Goal: Register for event/course

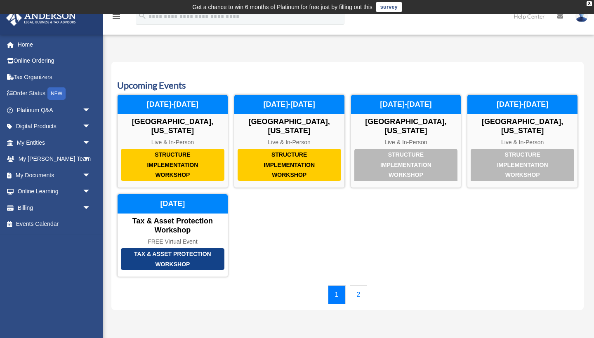
click at [362, 285] on link "2" at bounding box center [359, 294] width 18 height 19
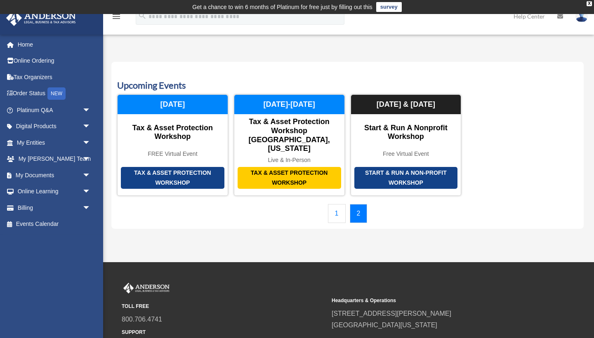
click at [335, 204] on link "1" at bounding box center [337, 213] width 18 height 19
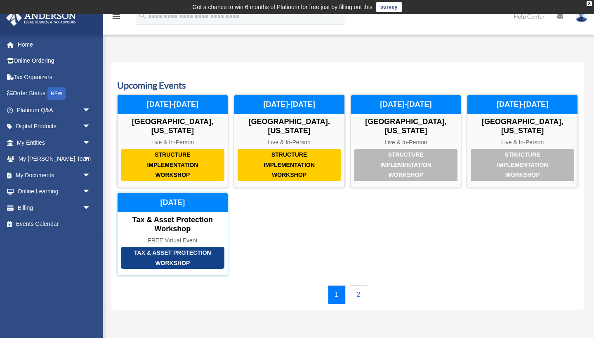
click at [187, 249] on div "Tax & Asset Protection Workshop" at bounding box center [172, 258] width 103 height 22
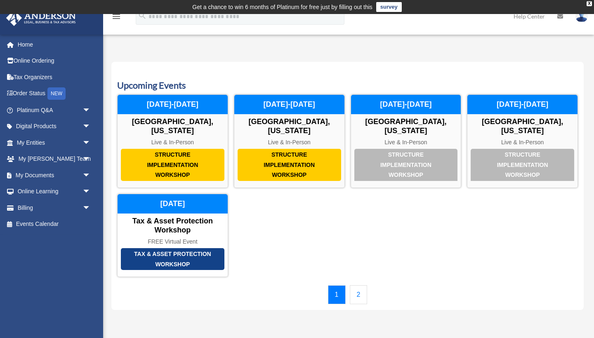
click at [353, 285] on link "2" at bounding box center [359, 294] width 18 height 19
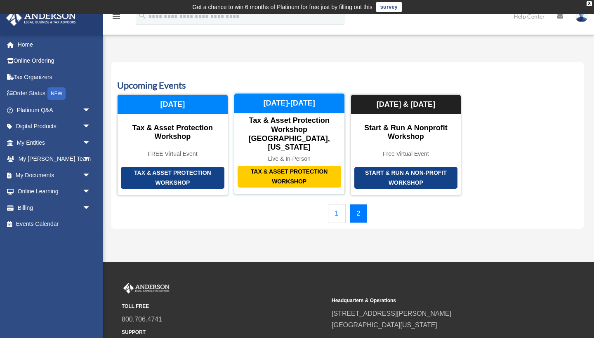
click at [270, 170] on div "Tax & Asset Protection Workshop Tax & Asset Protection Workshop Dallas, Texas L…" at bounding box center [289, 143] width 111 height 101
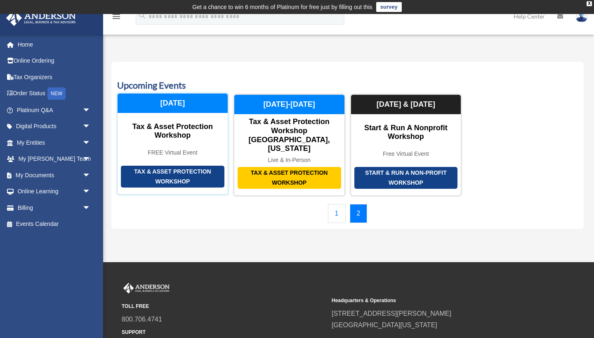
click at [174, 166] on div "Tax & Asset Protection Workshop" at bounding box center [172, 177] width 103 height 22
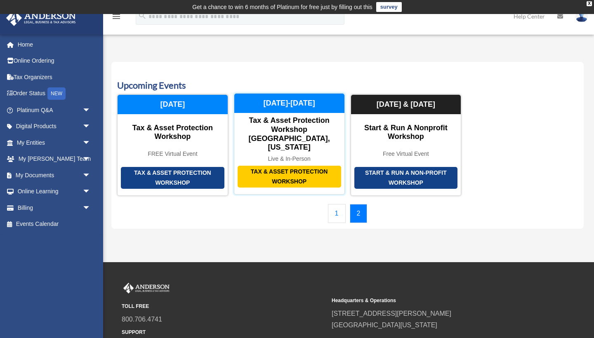
click at [306, 166] on div "Tax & Asset Protection Workshop" at bounding box center [289, 177] width 103 height 22
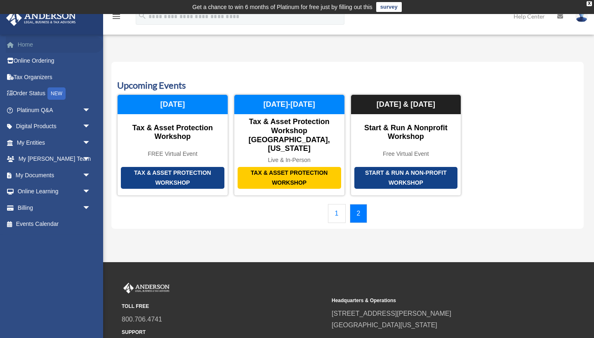
click at [20, 43] on link "Home" at bounding box center [54, 44] width 97 height 16
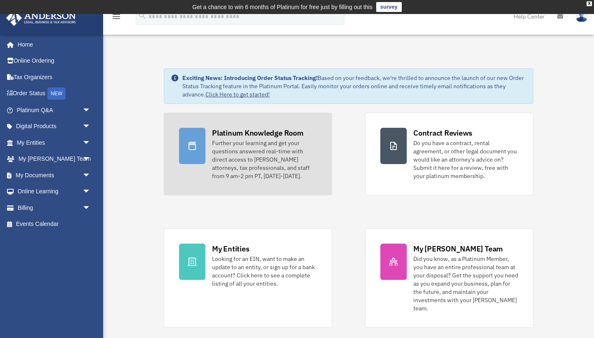
click at [296, 155] on div "Further your learning and get your questions answered real-time with direct acc…" at bounding box center [264, 159] width 105 height 41
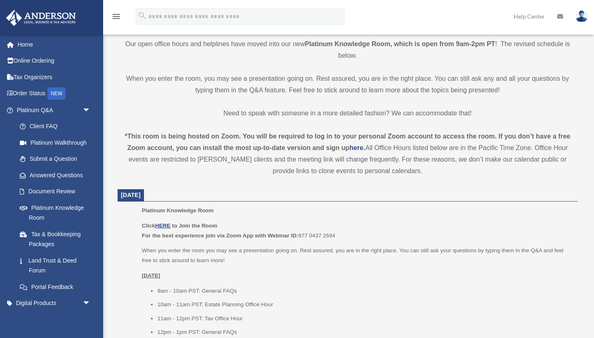
scroll to position [241, 0]
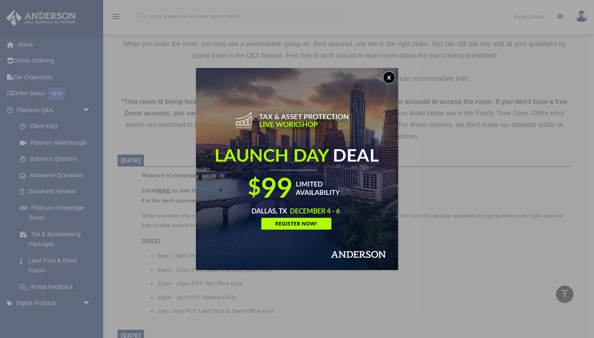
click at [392, 78] on button "x" at bounding box center [389, 77] width 12 height 12
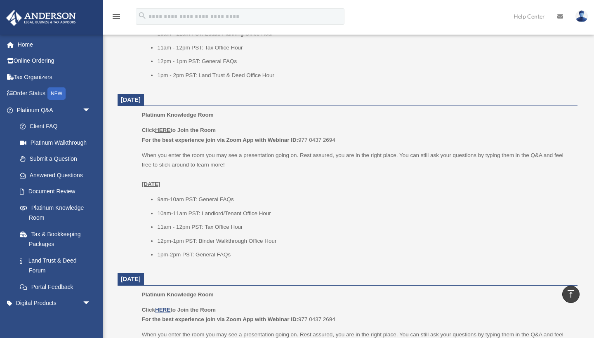
scroll to position [477, 0]
